Goal: Information Seeking & Learning: Learn about a topic

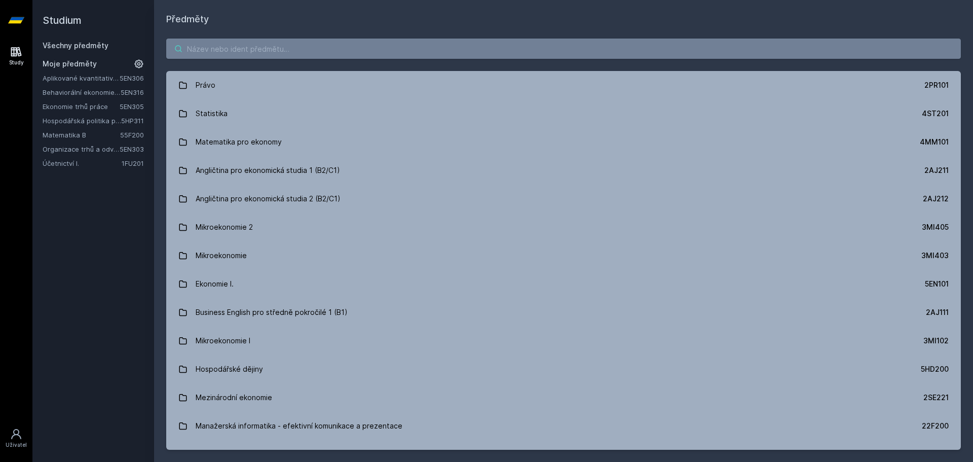
click at [345, 48] on input "search" at bounding box center [563, 49] width 795 height 20
paste input "5EN316"
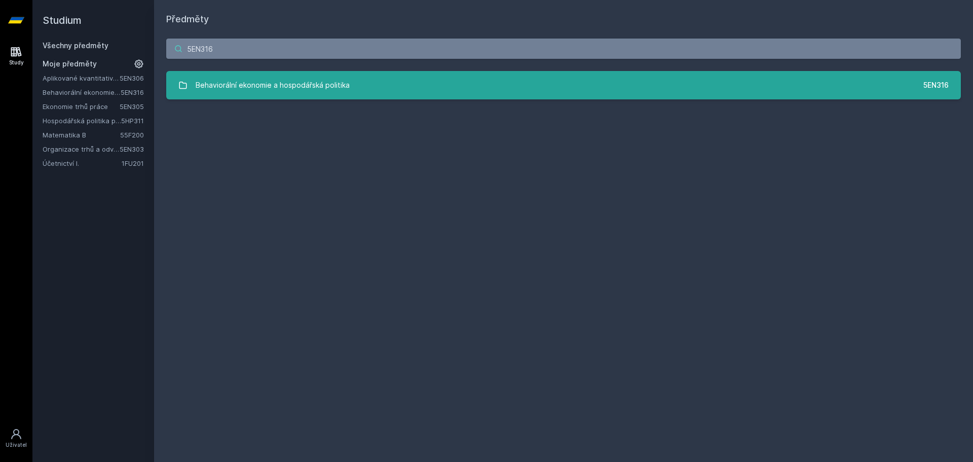
type input "5EN316"
click at [284, 91] on div "Behaviorální ekonomie a hospodářská politika" at bounding box center [273, 85] width 154 height 20
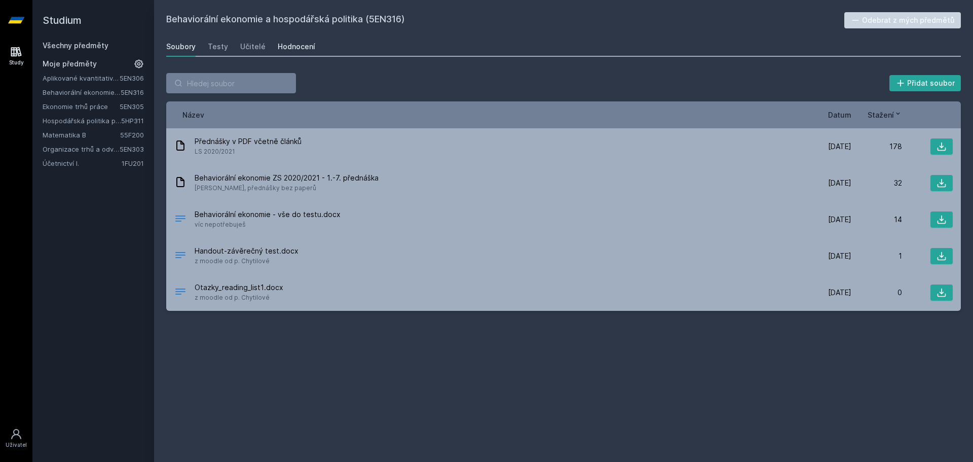
click at [278, 48] on div "Hodnocení" at bounding box center [297, 47] width 38 height 10
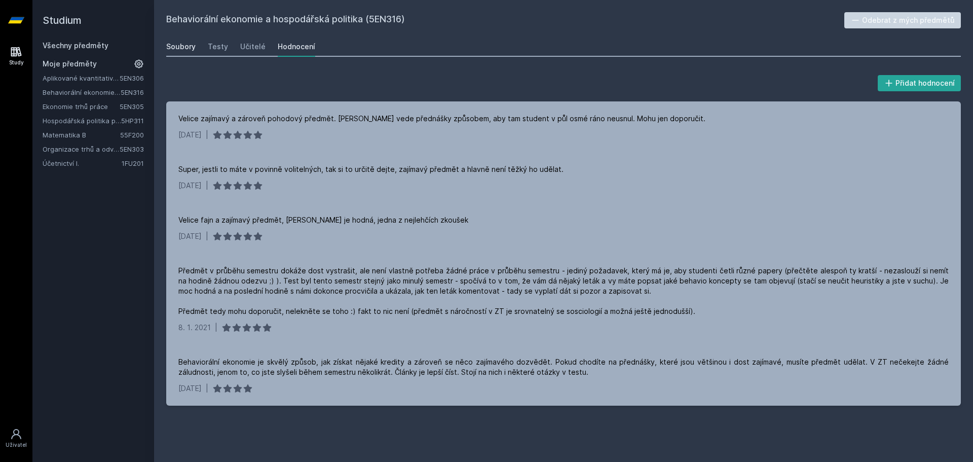
click at [192, 50] on div "Soubory" at bounding box center [180, 47] width 29 height 10
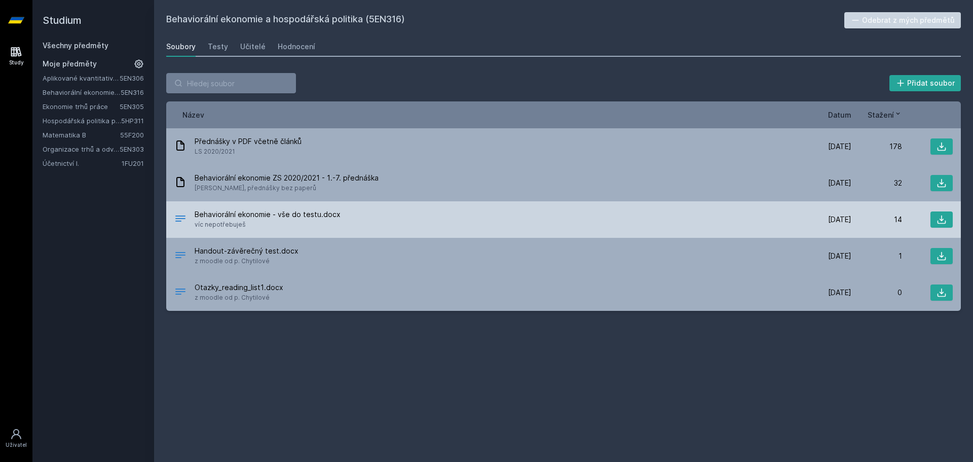
click at [360, 217] on div "Behaviorální ekonomie - vše do testu.docx víc nepotřebuješ" at bounding box center [487, 219] width 627 height 20
click at [942, 218] on icon at bounding box center [942, 219] width 10 height 10
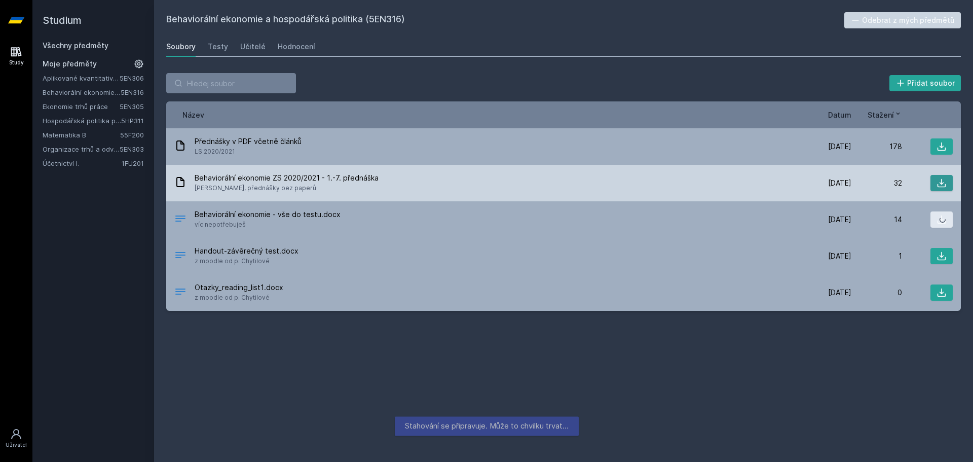
click at [942, 190] on button at bounding box center [942, 183] width 22 height 16
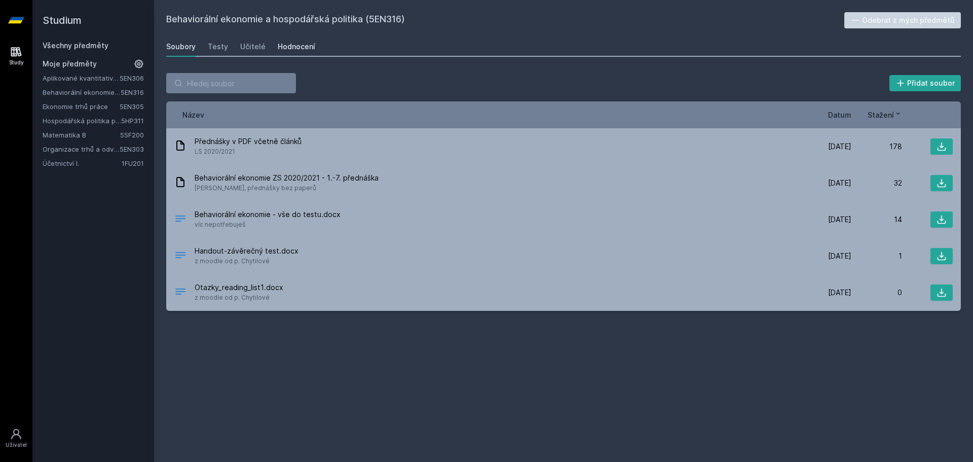
click at [297, 53] on link "Hodnocení" at bounding box center [297, 46] width 38 height 20
